Goal: Information Seeking & Learning: Learn about a topic

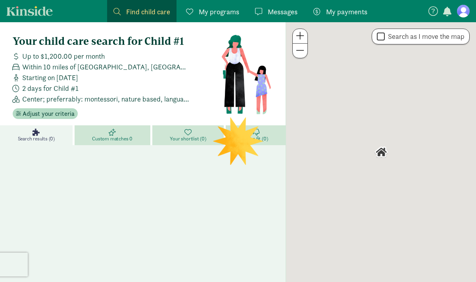
click at [463, 14] on figure at bounding box center [463, 11] width 13 height 13
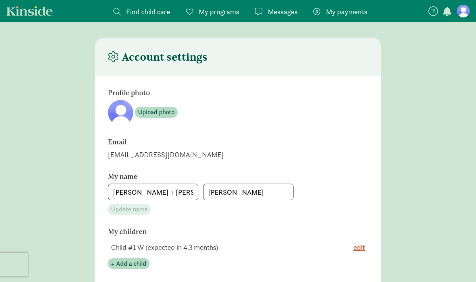
click at [276, 12] on span "Messages" at bounding box center [283, 11] width 30 height 11
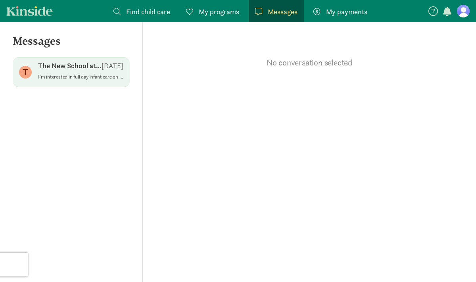
click at [81, 70] on p "The New School at [PERSON_NAME][GEOGRAPHIC_DATA]" at bounding box center [70, 66] width 64 height 10
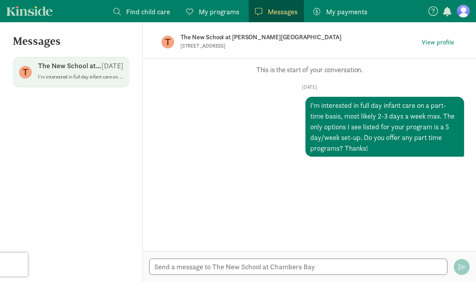
click at [76, 181] on div "Messages T The New School at [PERSON_NAME][GEOGRAPHIC_DATA] [DATE] I'm interest…" at bounding box center [71, 152] width 143 height 260
click at [134, 13] on span "Find child care" at bounding box center [148, 11] width 44 height 11
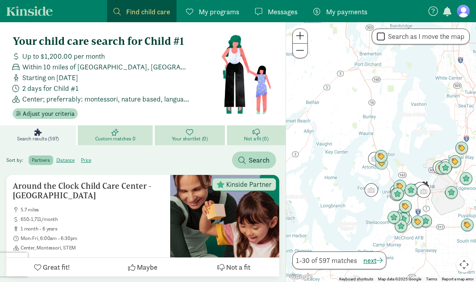
drag, startPoint x: 354, startPoint y: 117, endPoint x: 393, endPoint y: 152, distance: 52.6
click at [393, 152] on div at bounding box center [381, 152] width 190 height 260
click at [300, 34] on span at bounding box center [300, 36] width 8 height 10
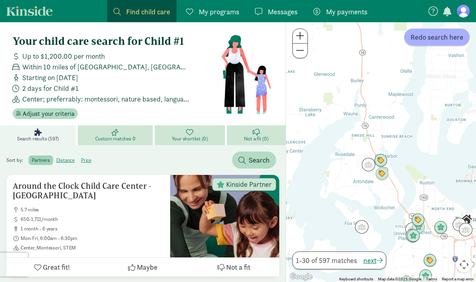
click at [300, 34] on span at bounding box center [300, 36] width 8 height 10
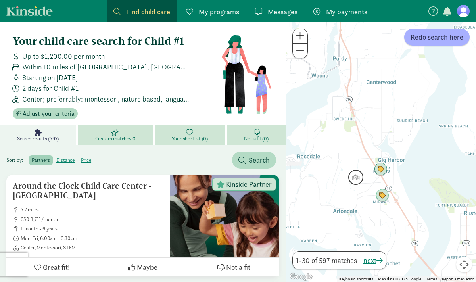
click at [355, 179] on img "Click to see details" at bounding box center [356, 177] width 15 height 15
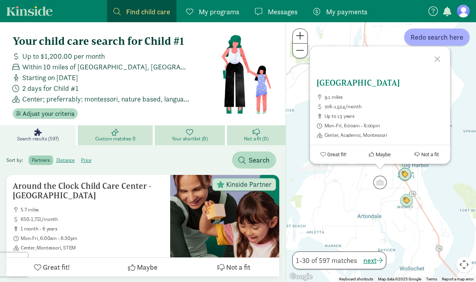
click at [358, 83] on h5 "[GEOGRAPHIC_DATA]" at bounding box center [379, 83] width 127 height 10
